Goal: Task Accomplishment & Management: Use online tool/utility

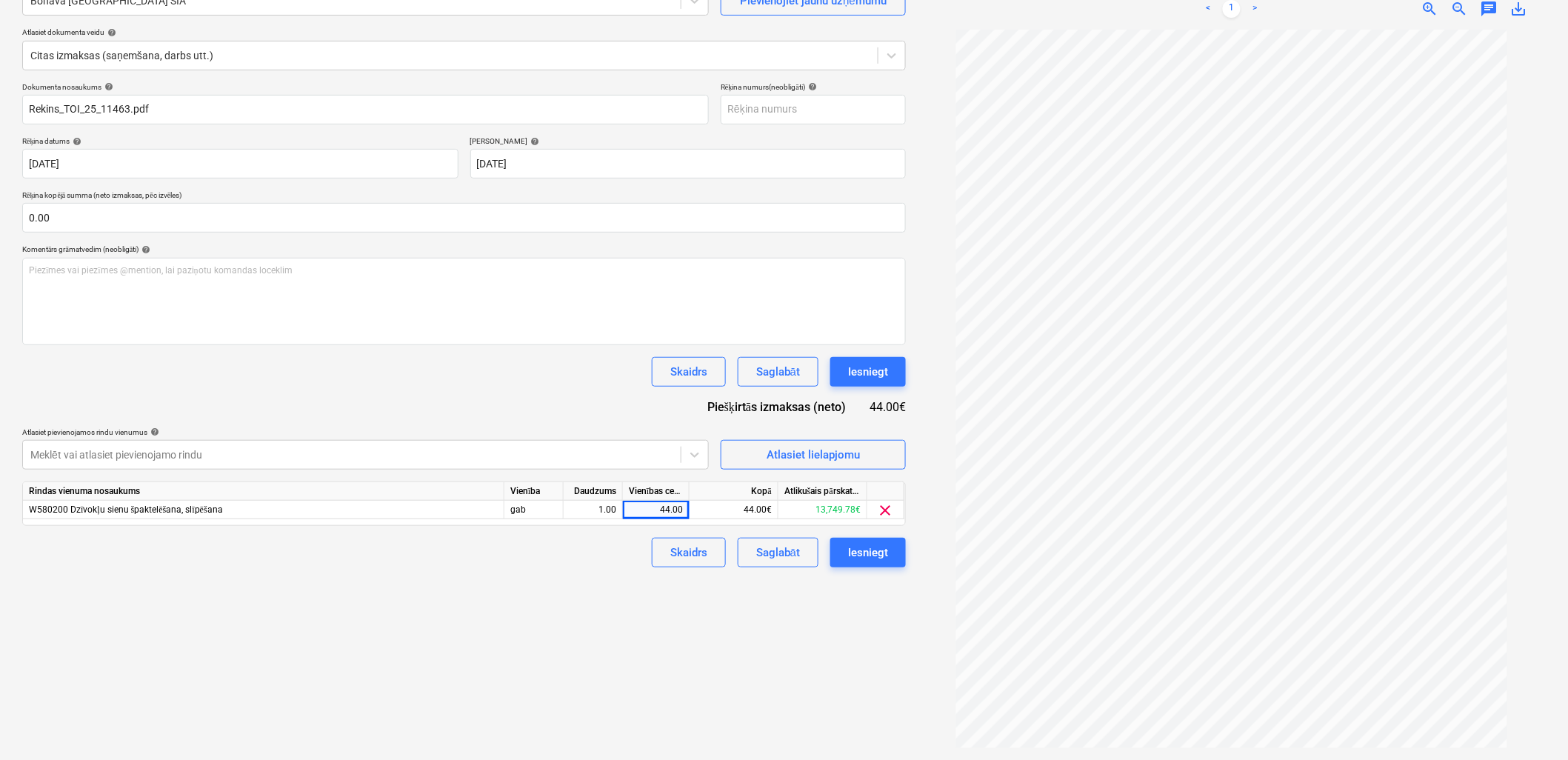
scroll to position [65, 0]
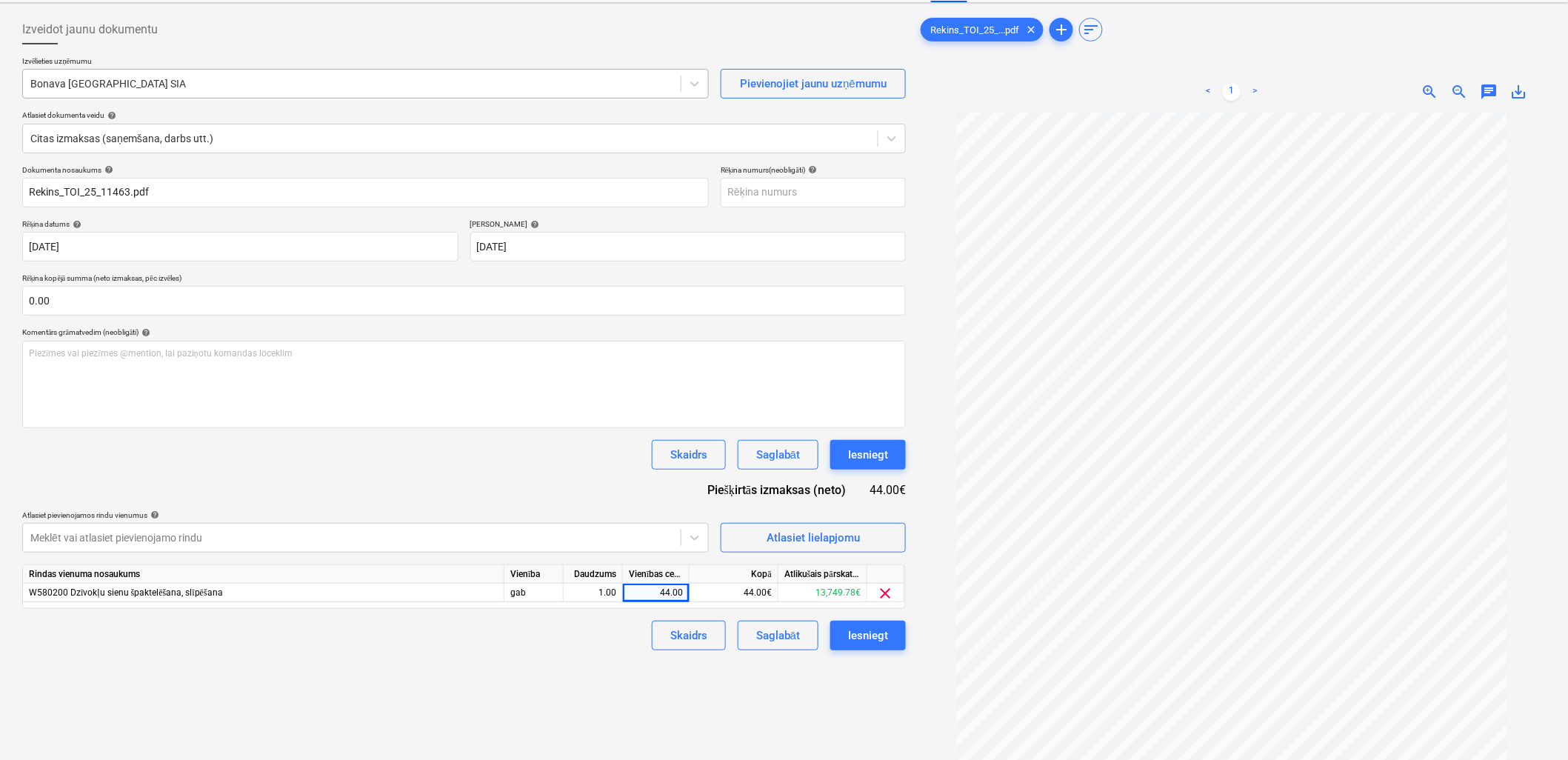
click at [329, 75] on div "Bonava [GEOGRAPHIC_DATA] SIA" at bounding box center [351, 83] width 657 height 20
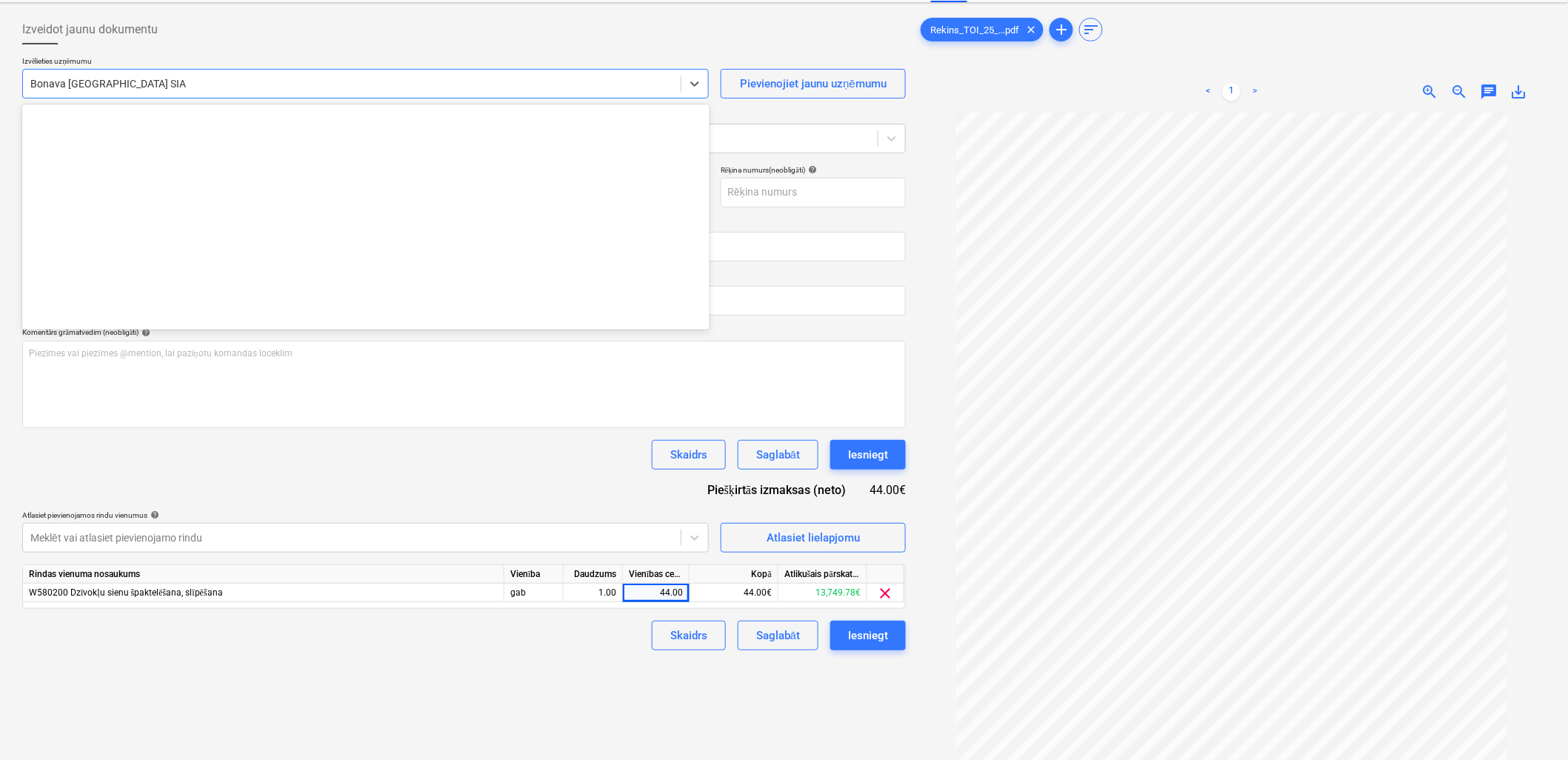
scroll to position [2773, 0]
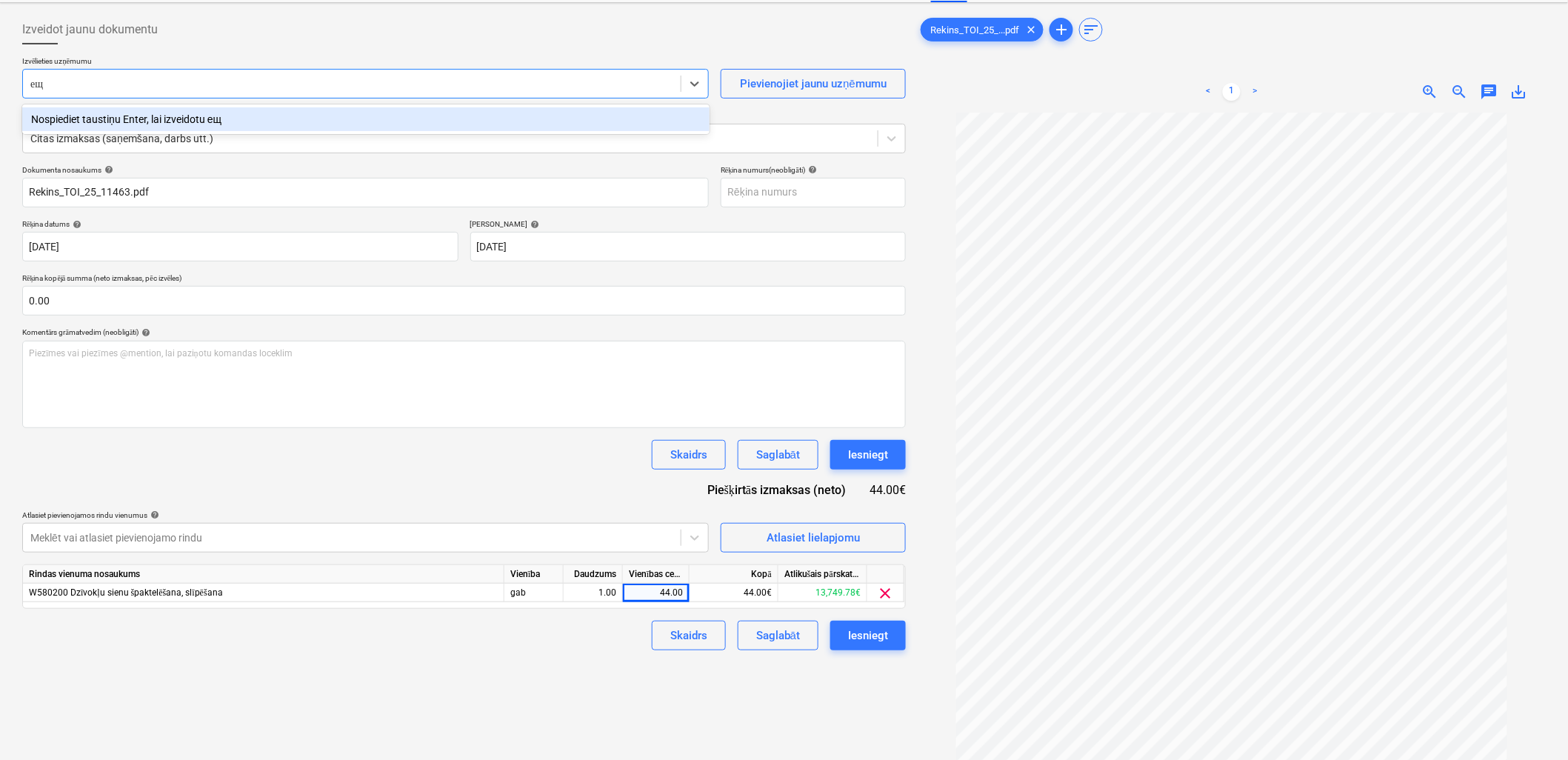
type input "е"
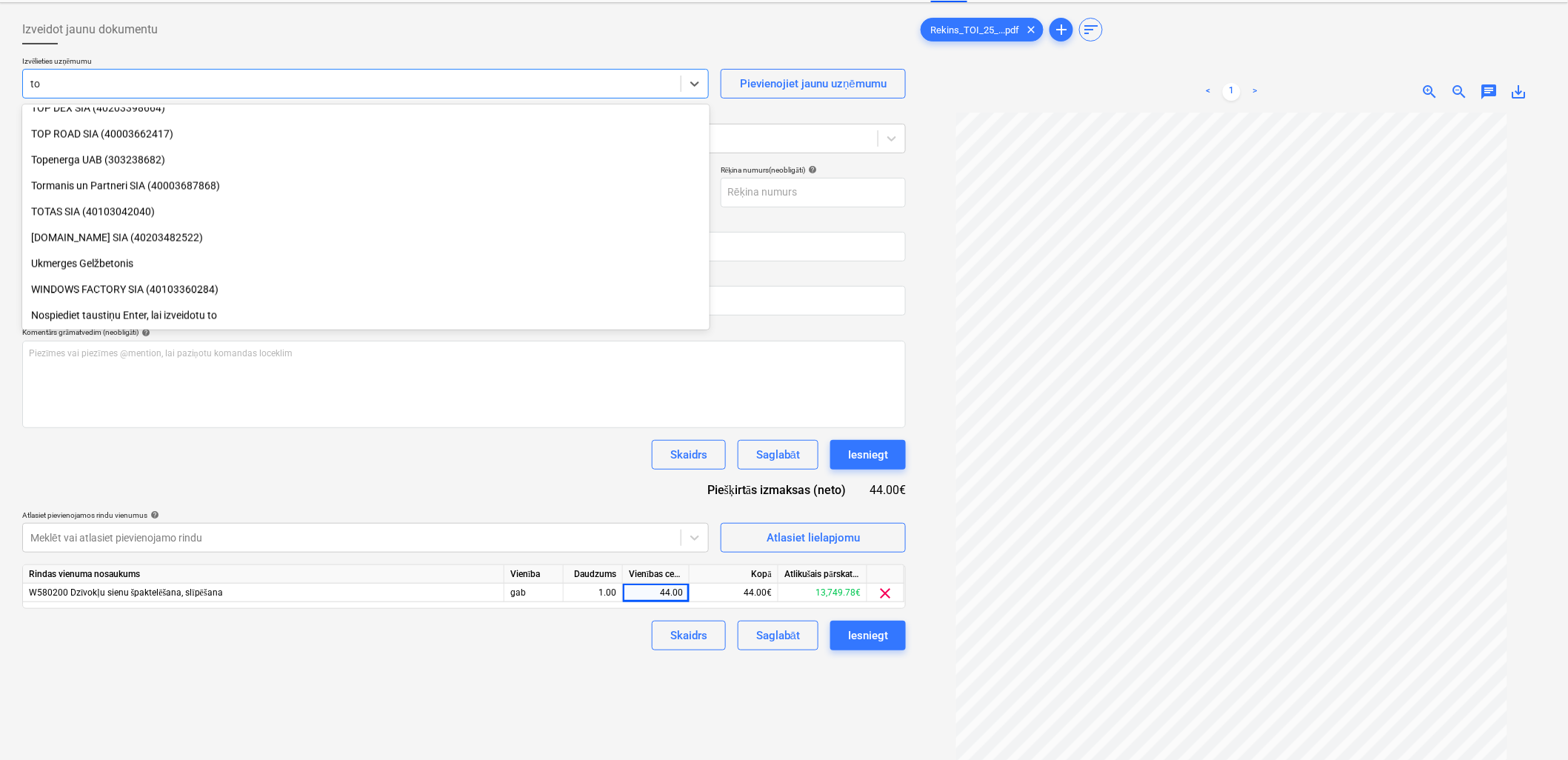
scroll to position [944, 0]
type input "toi"
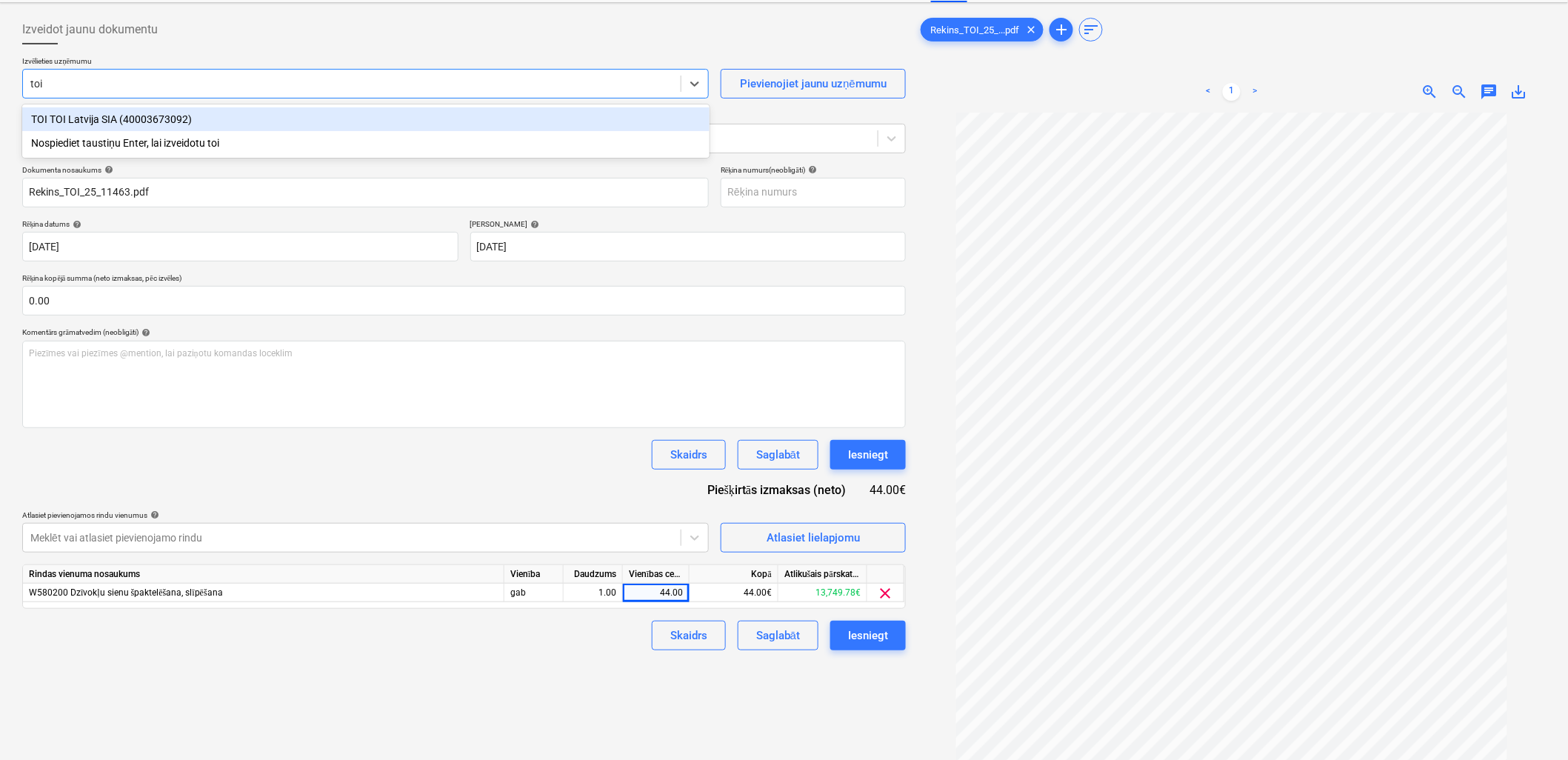
click at [189, 113] on div "TOI TOI Latvija SIA (40003673092)" at bounding box center [366, 119] width 687 height 23
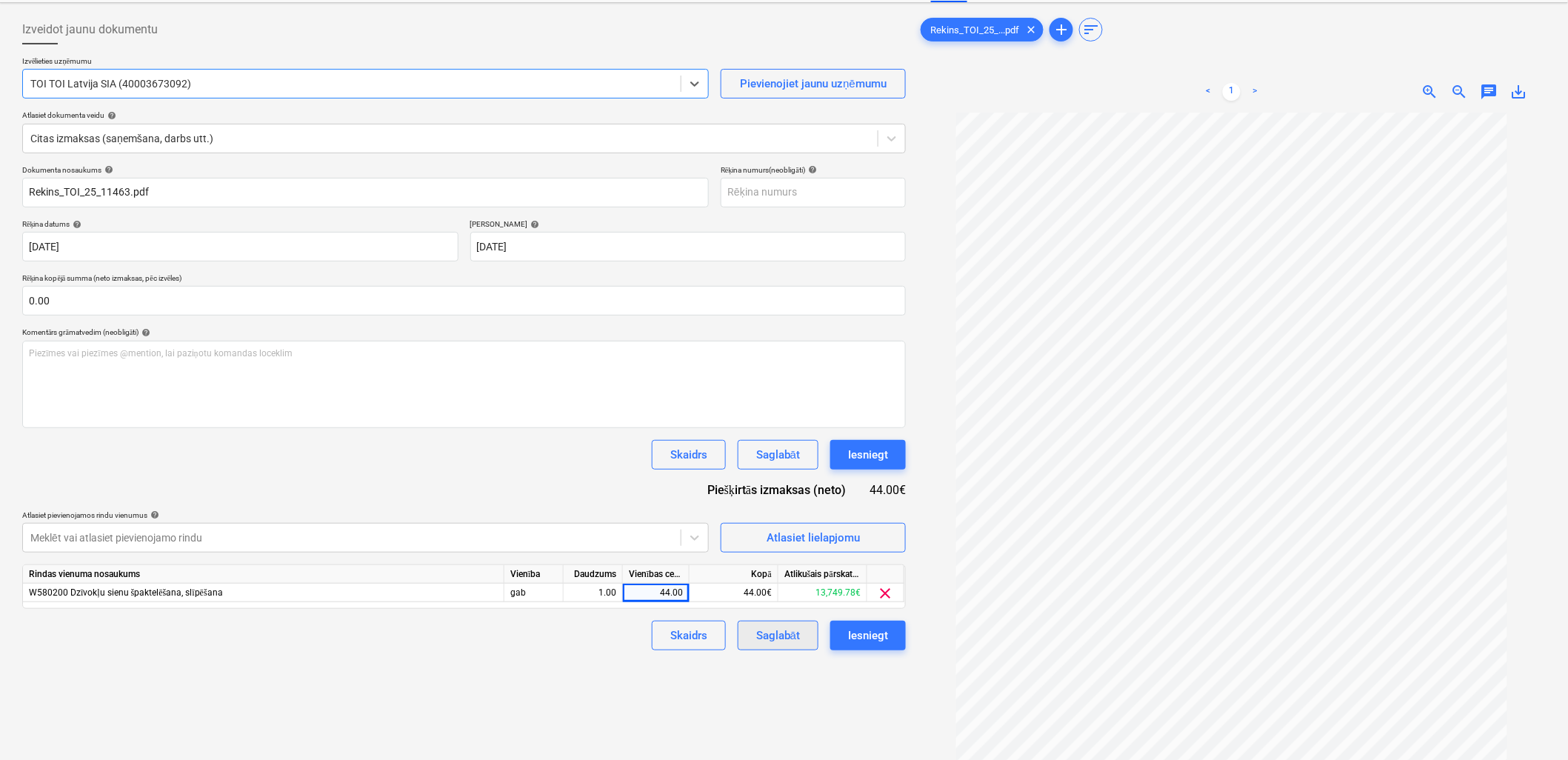
click at [808, 646] on button "Saglabāt" at bounding box center [778, 635] width 81 height 30
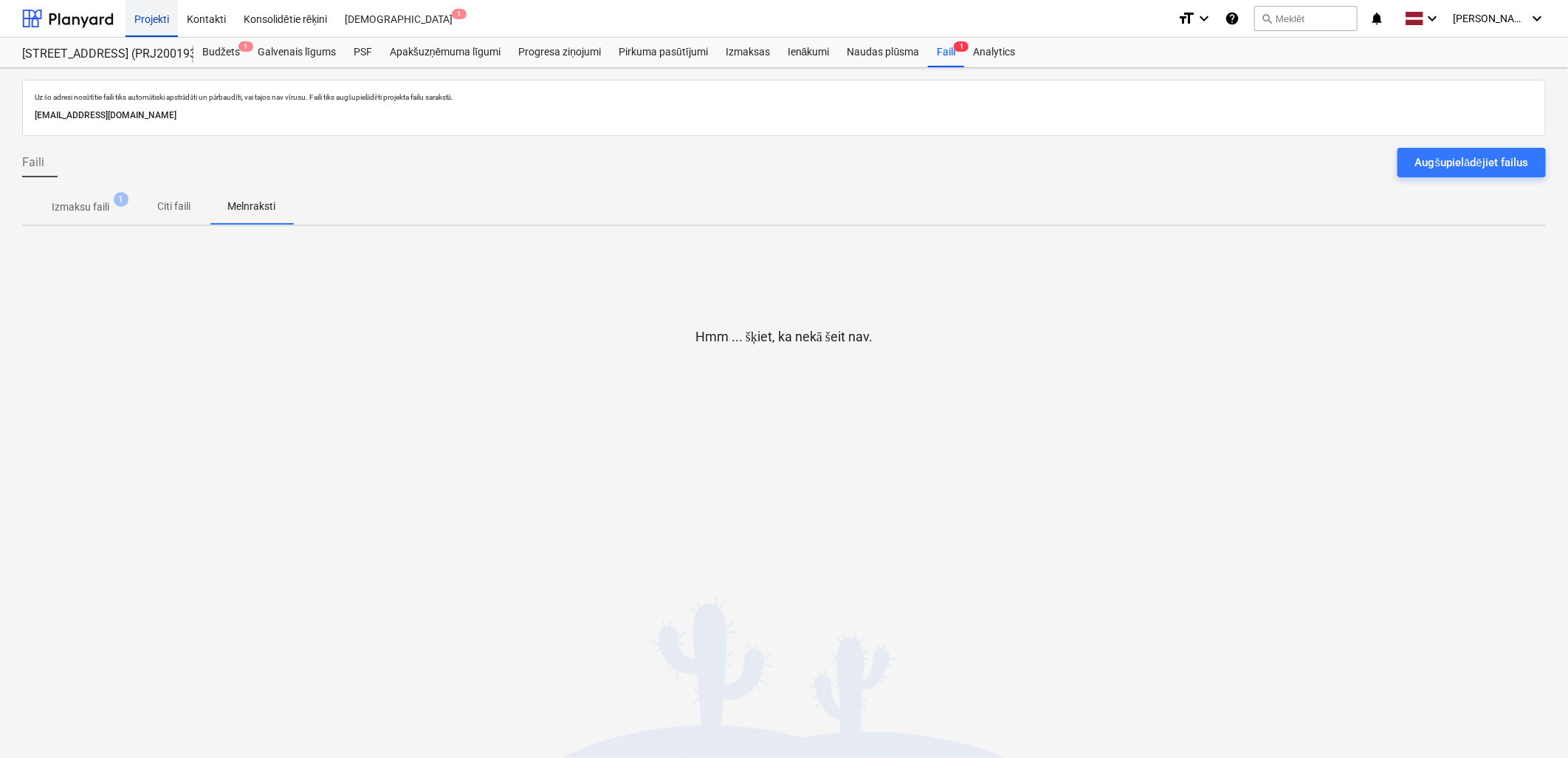
click at [145, 28] on div "Projekti" at bounding box center [152, 17] width 52 height 38
